Goal: Complete application form

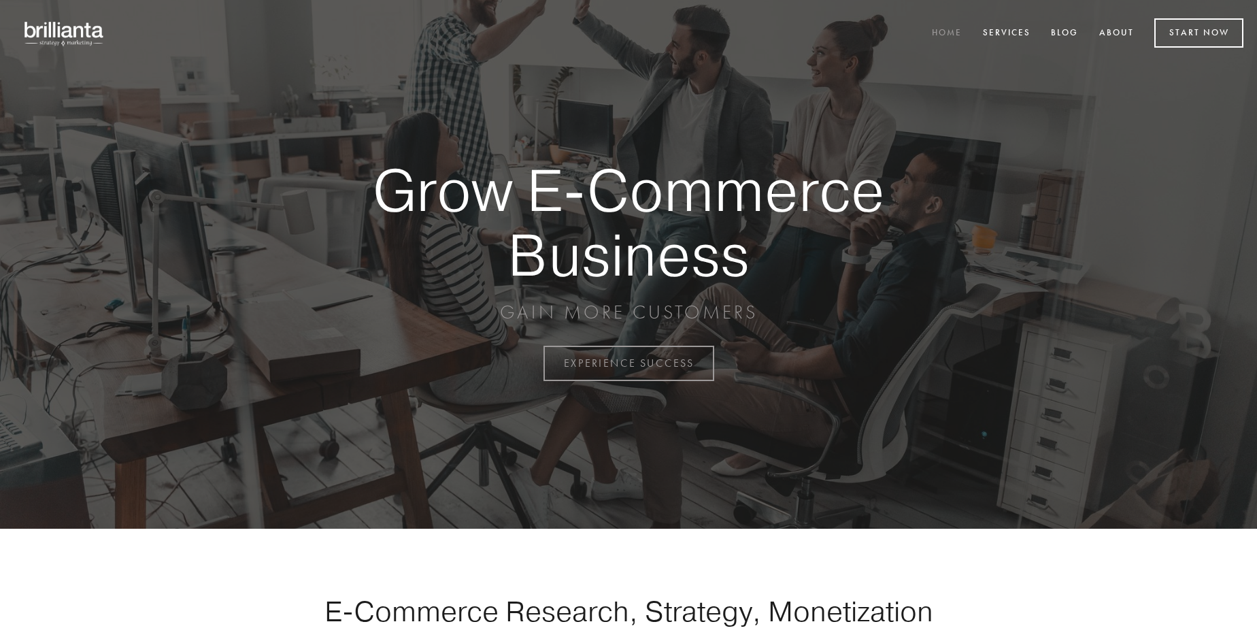
scroll to position [3565, 0]
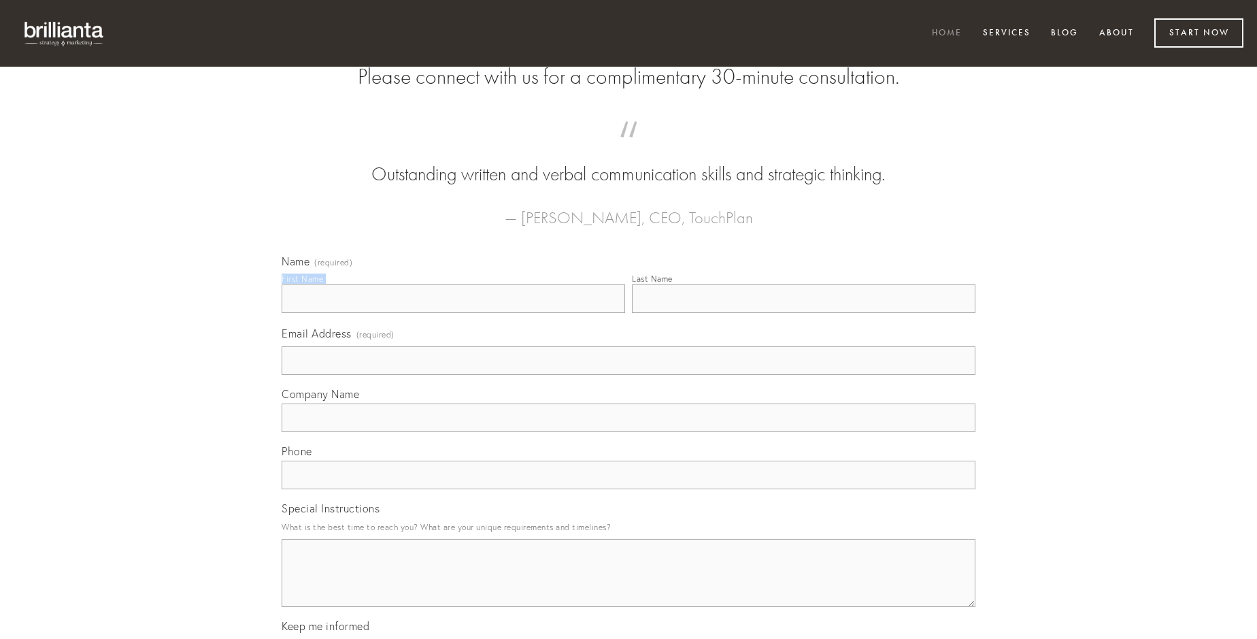
type input "[PERSON_NAME]"
click at [803, 313] on input "Last Name" at bounding box center [803, 298] width 343 height 29
type input "[PERSON_NAME]"
click at [628, 375] on input "Email Address (required)" at bounding box center [629, 360] width 694 height 29
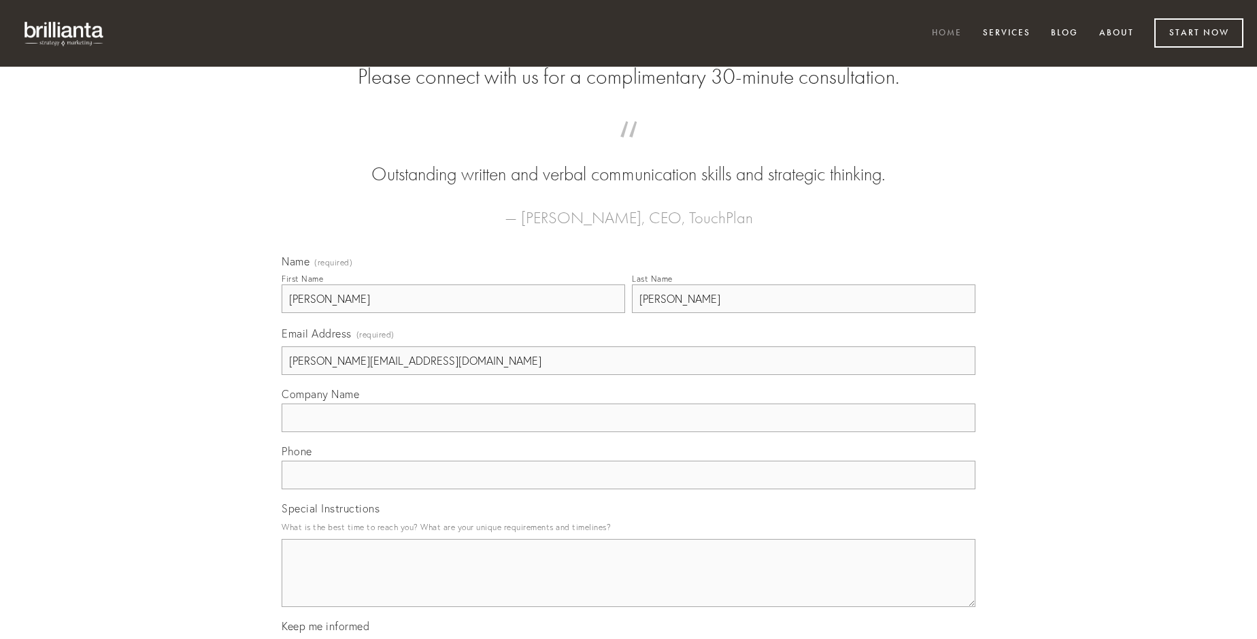
type input "[PERSON_NAME][EMAIL_ADDRESS][DOMAIN_NAME]"
click at [628, 432] on input "Company Name" at bounding box center [629, 417] width 694 height 29
type input "dapifer"
click at [628, 489] on input "text" at bounding box center [629, 474] width 694 height 29
click at [628, 585] on textarea "Special Instructions" at bounding box center [629, 573] width 694 height 68
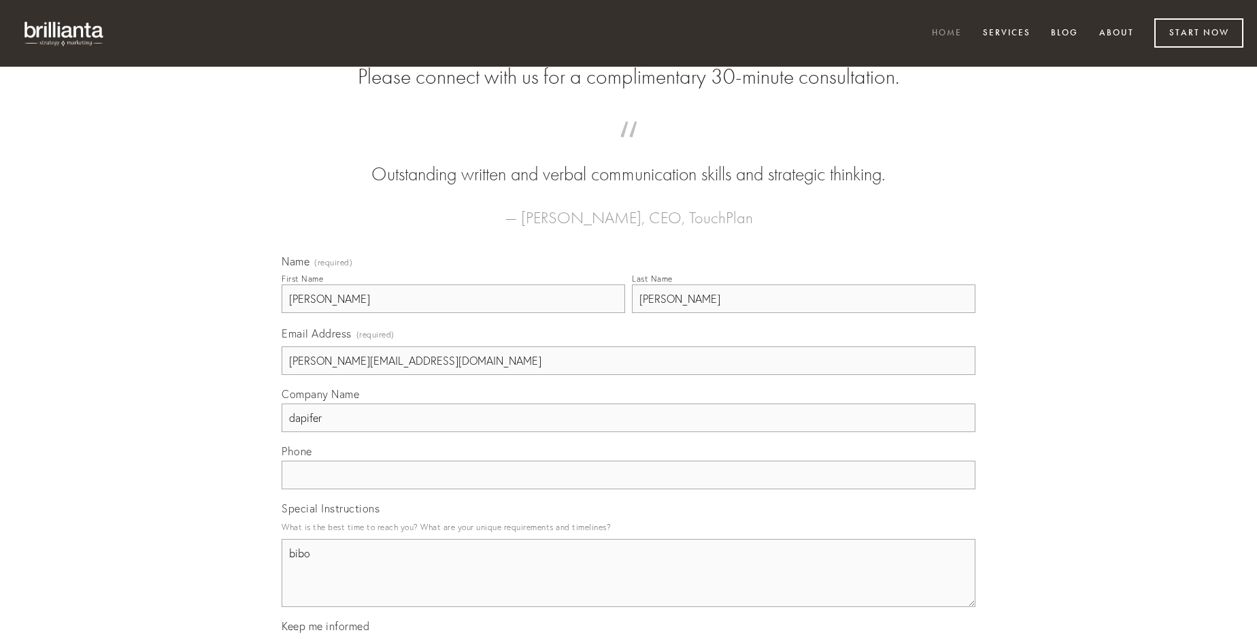
type textarea "bibo"
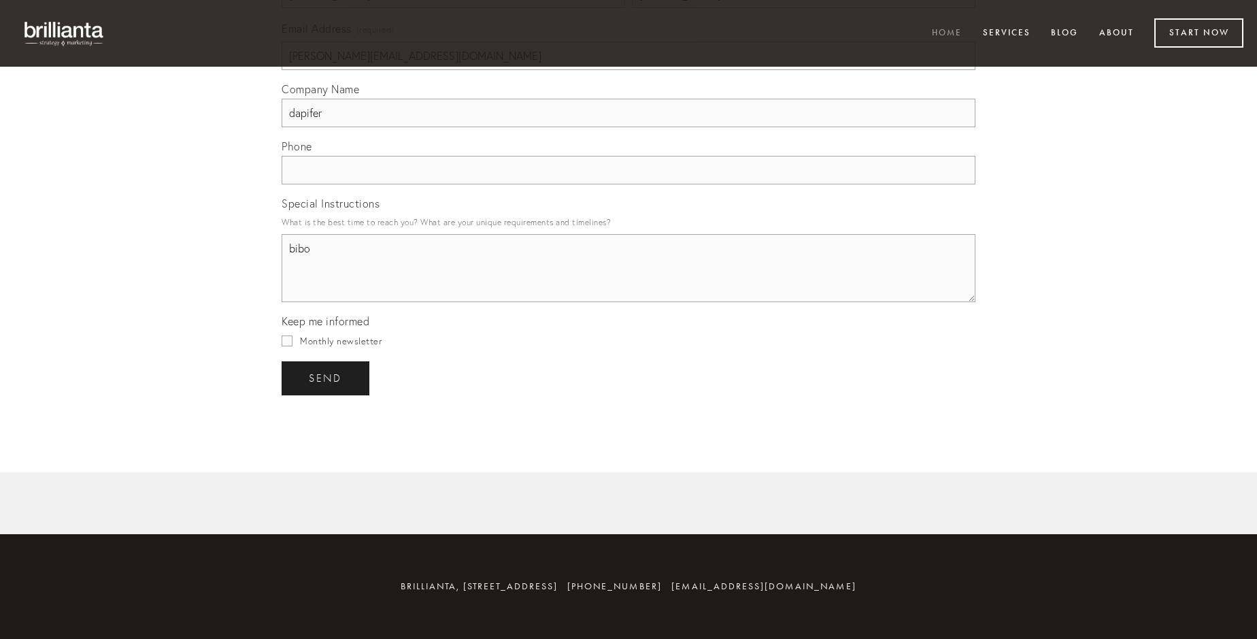
click at [326, 377] on span "send" at bounding box center [325, 378] width 33 height 12
